Goal: Task Accomplishment & Management: Manage account settings

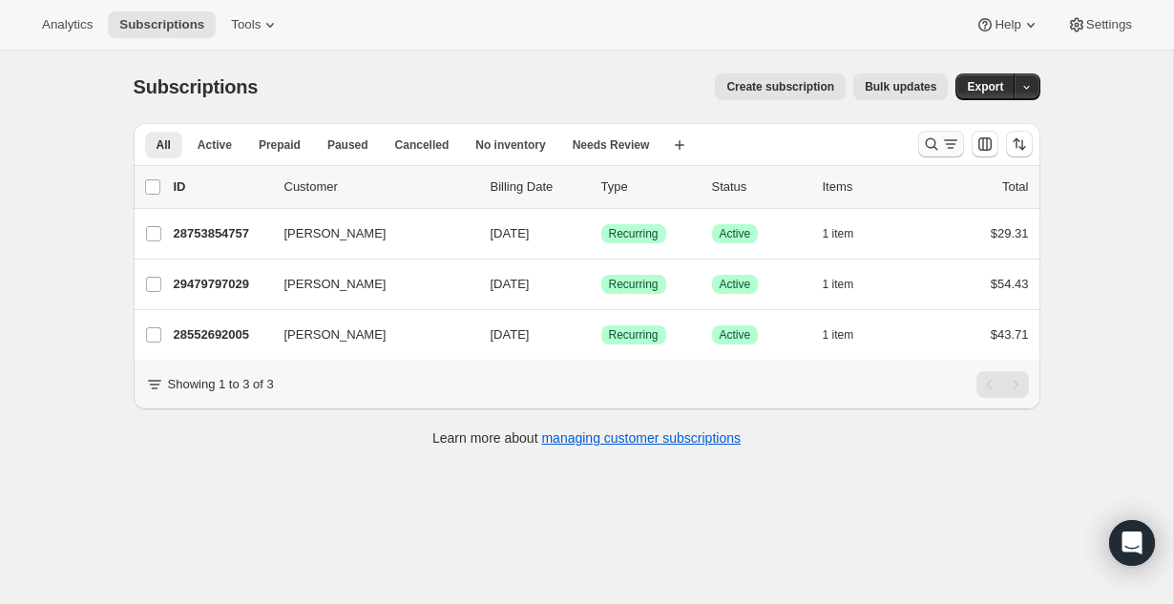
click at [945, 148] on icon "Search and filter results" at bounding box center [950, 144] width 19 height 19
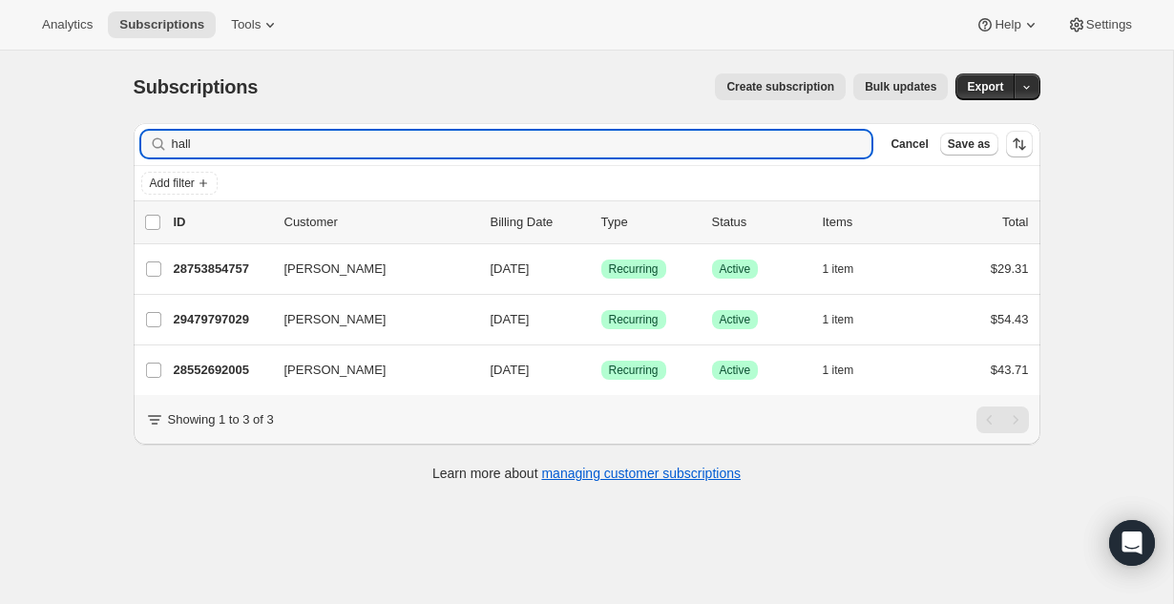
click at [274, 157] on div "Filter subscribers hall Clear Cancel Save as" at bounding box center [587, 144] width 906 height 42
click at [269, 145] on input "hall" at bounding box center [505, 144] width 666 height 27
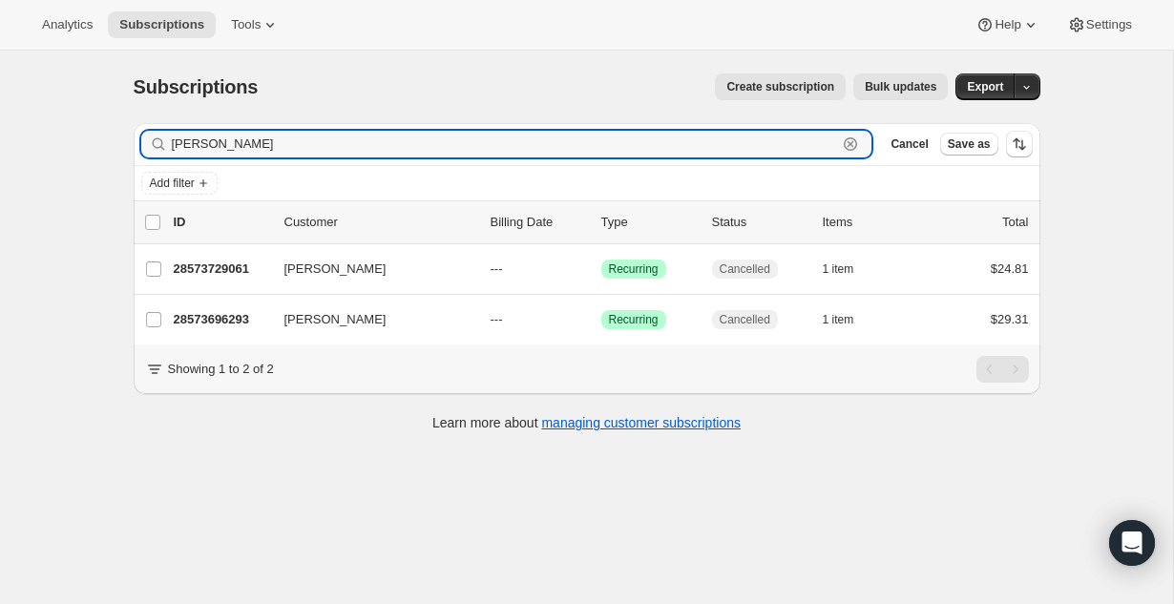
type input "[PERSON_NAME]"
